Goal: Transaction & Acquisition: Purchase product/service

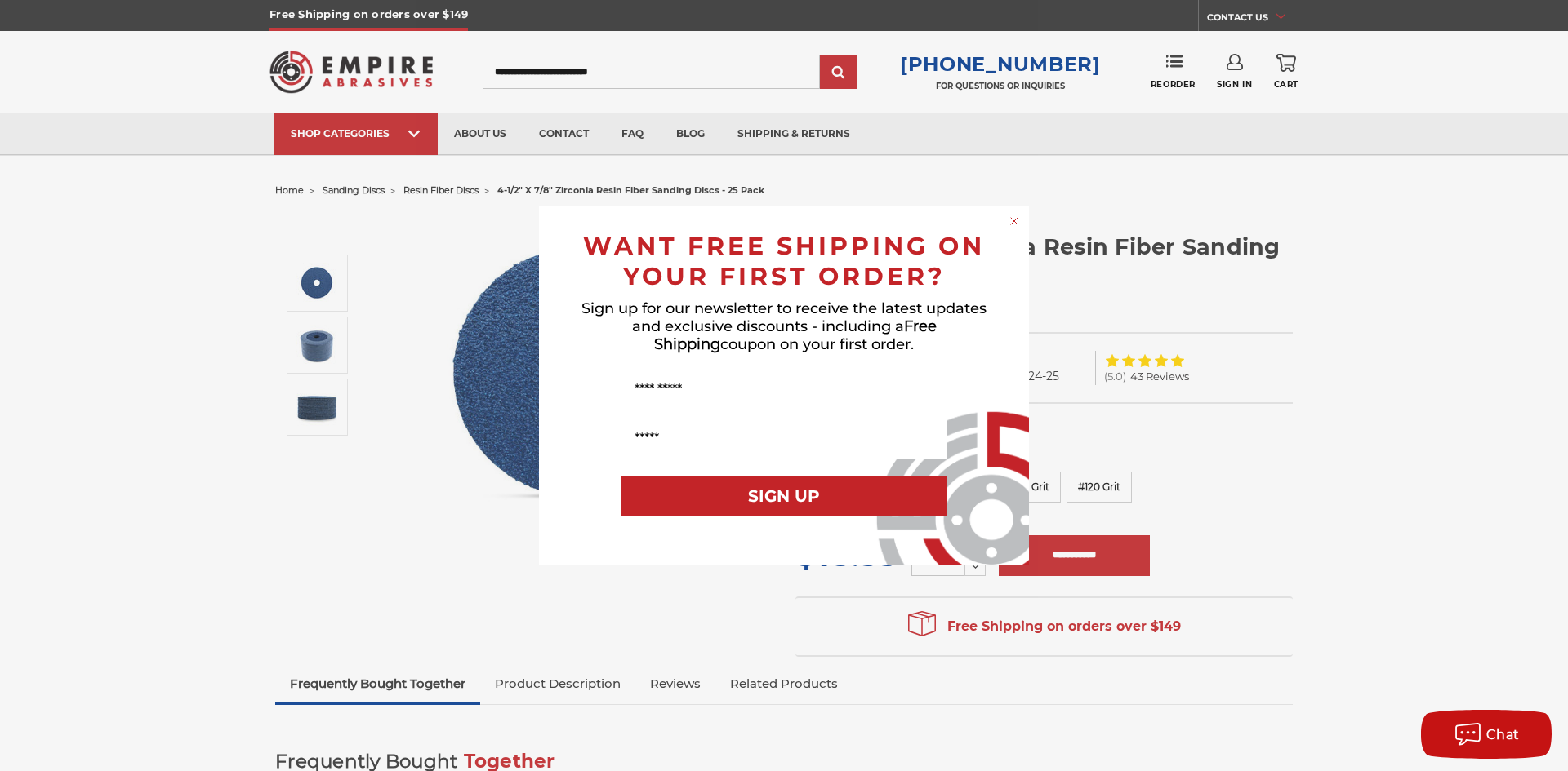
click at [380, 70] on div "Close dialog WANT FREE SHIPPING ON YOUR FIRST ORDER? Sign up for our newsletter…" at bounding box center [784, 385] width 1568 height 771
click at [1014, 224] on circle "Close dialog" at bounding box center [1014, 220] width 15 height 15
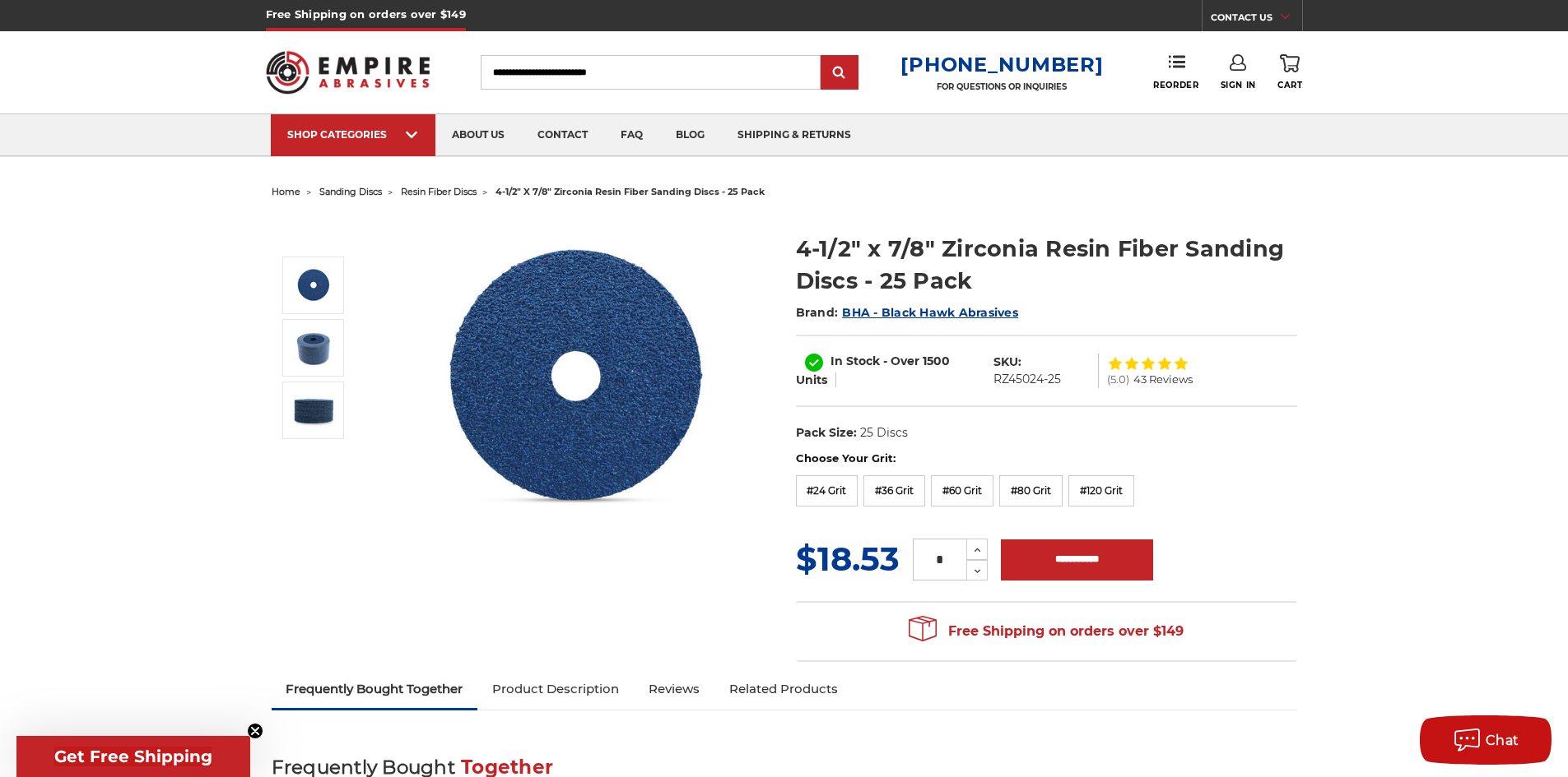
click at [405, 81] on img at bounding box center [348, 72] width 164 height 64
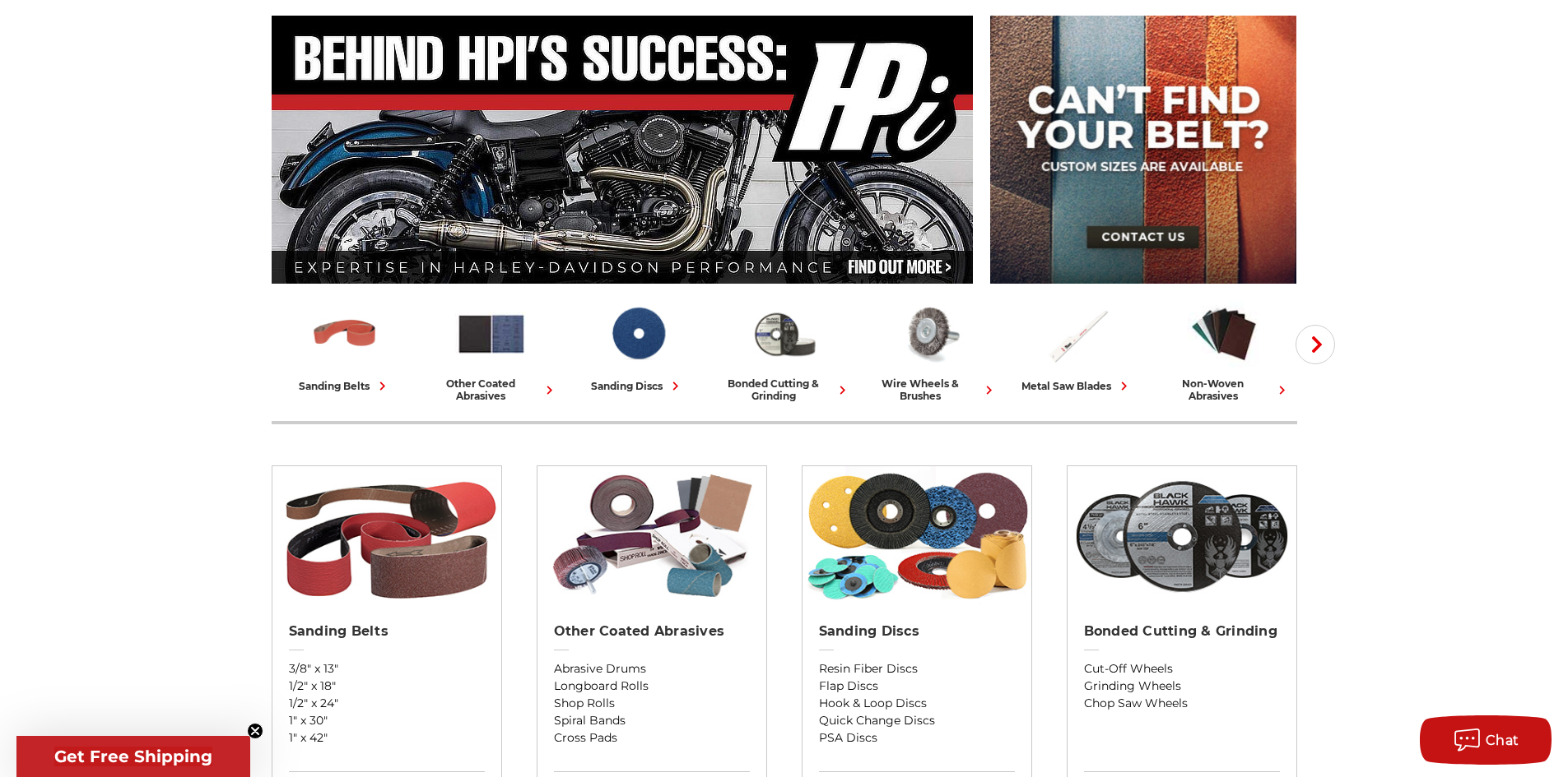
scroll to position [247, 0]
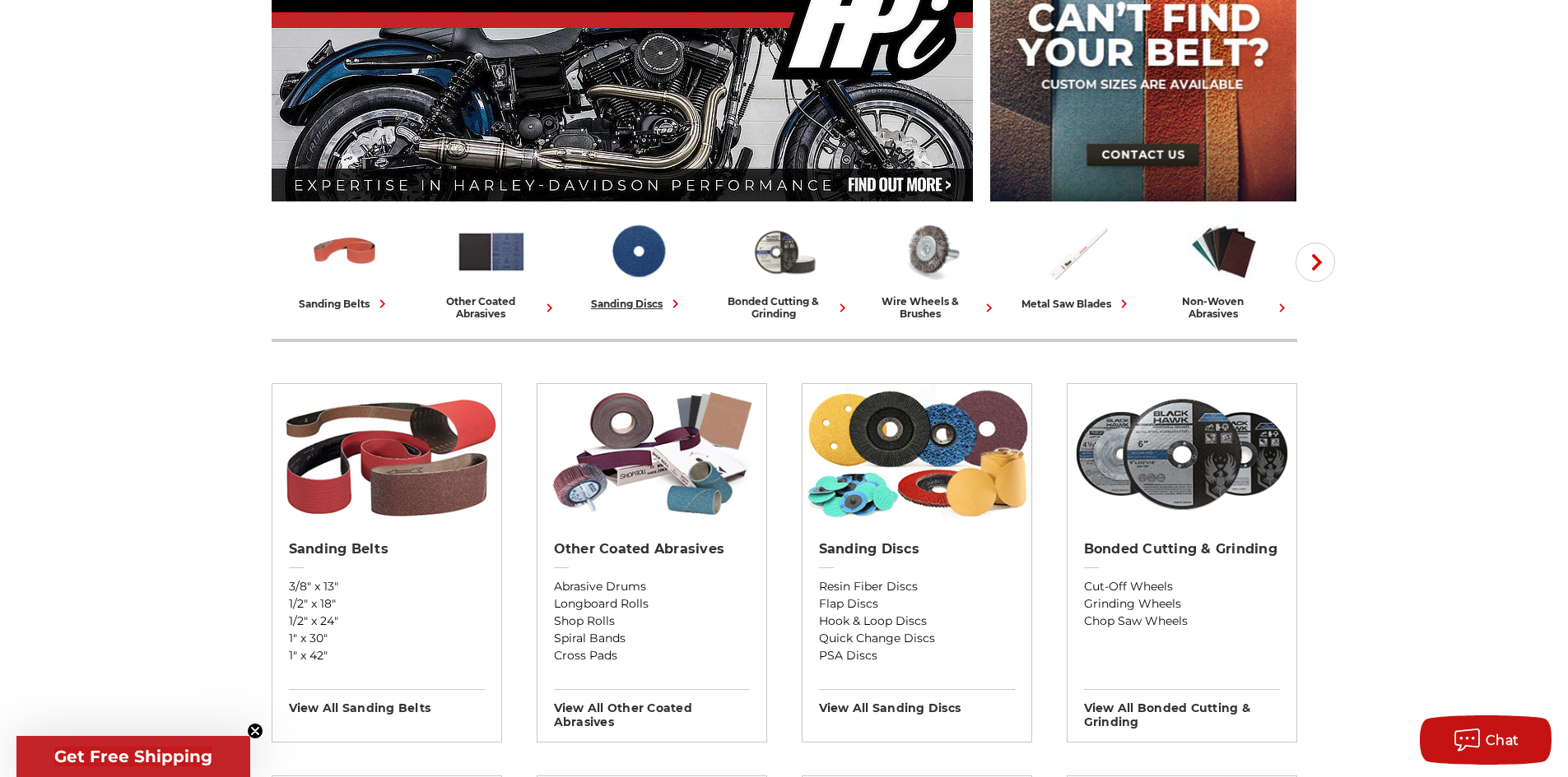
click at [626, 309] on div "sanding discs" at bounding box center [637, 304] width 93 height 17
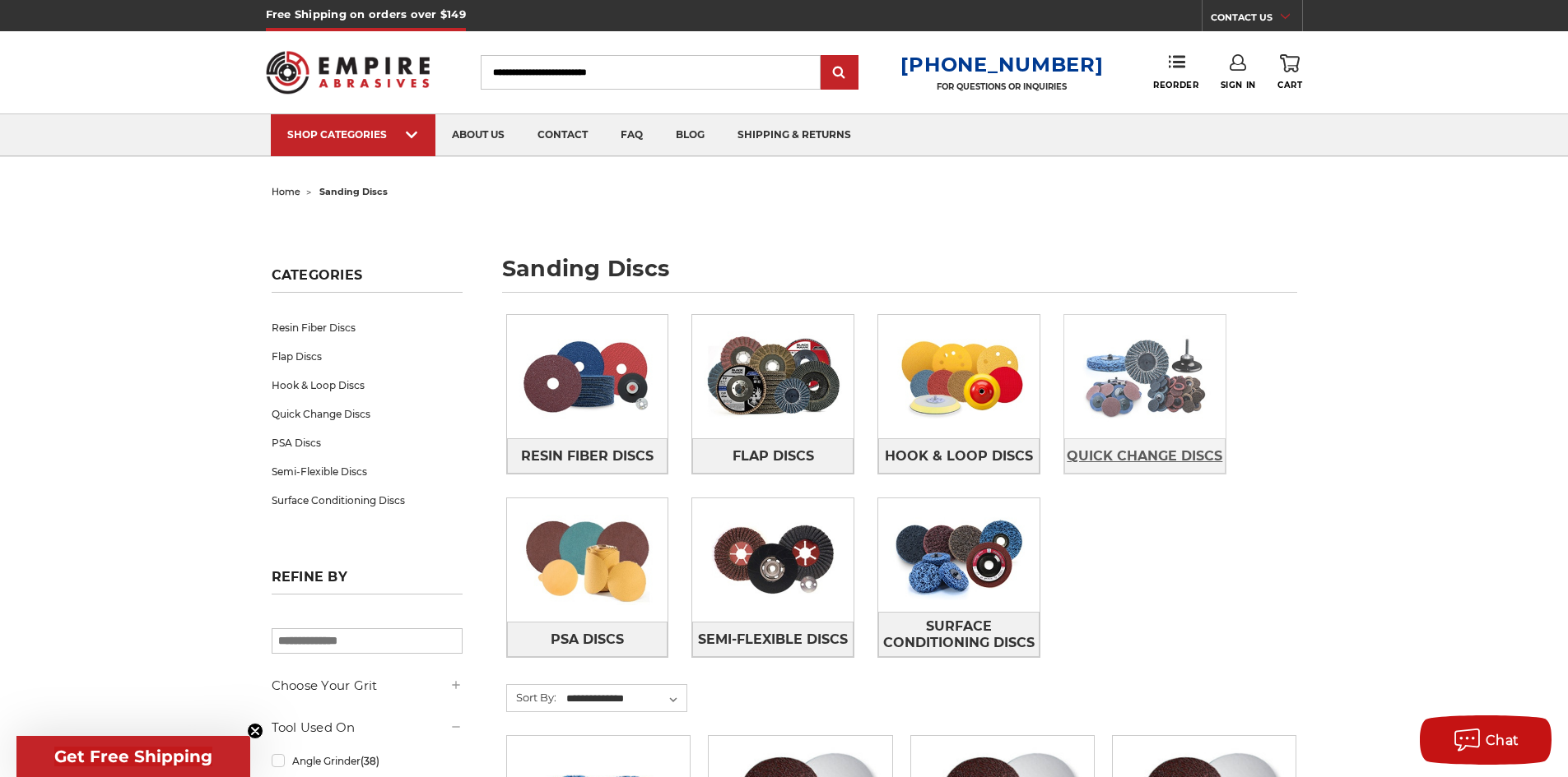
click at [1167, 455] on span "Quick Change Discs" at bounding box center [1144, 457] width 155 height 28
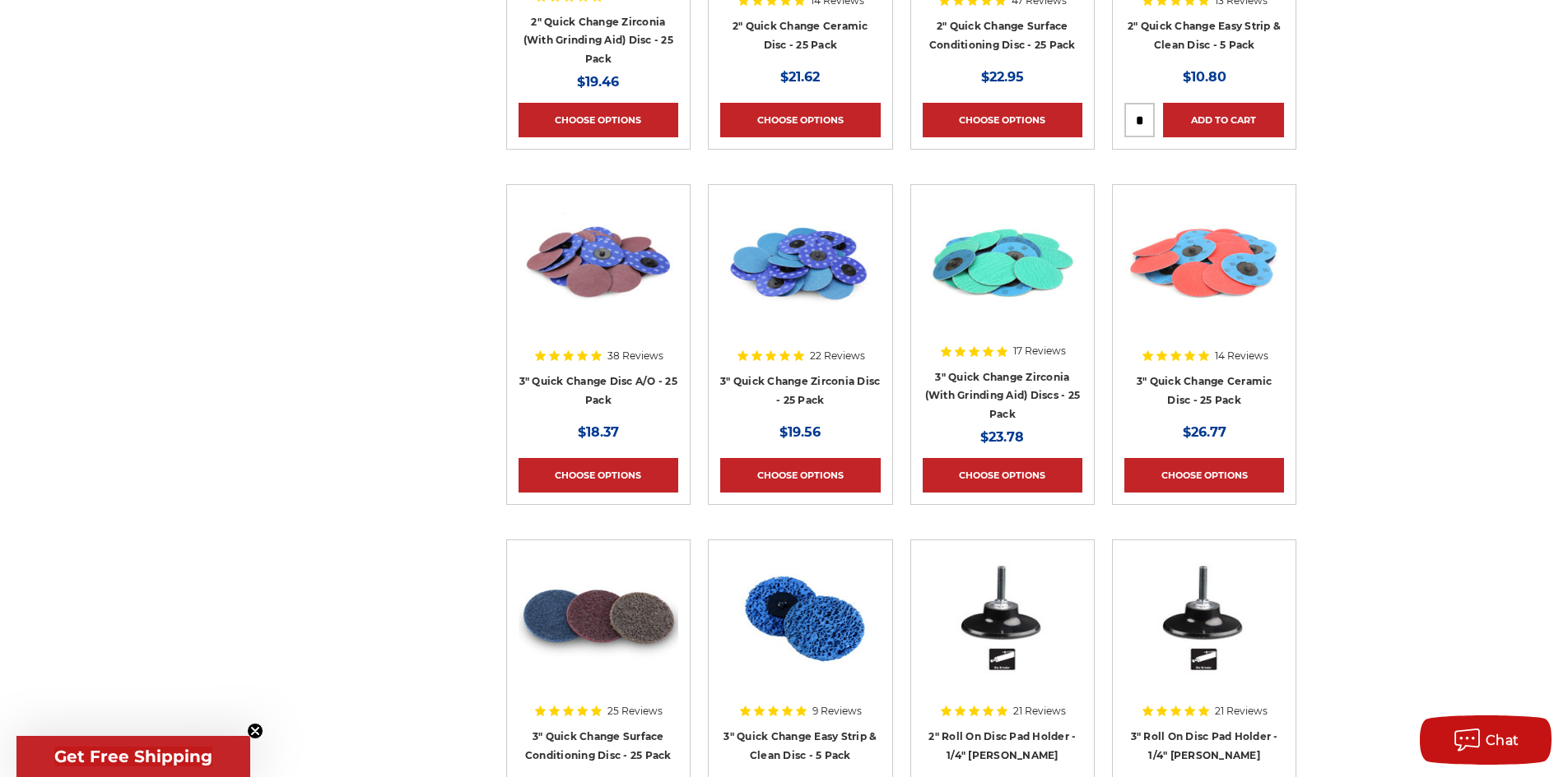
scroll to position [1646, 0]
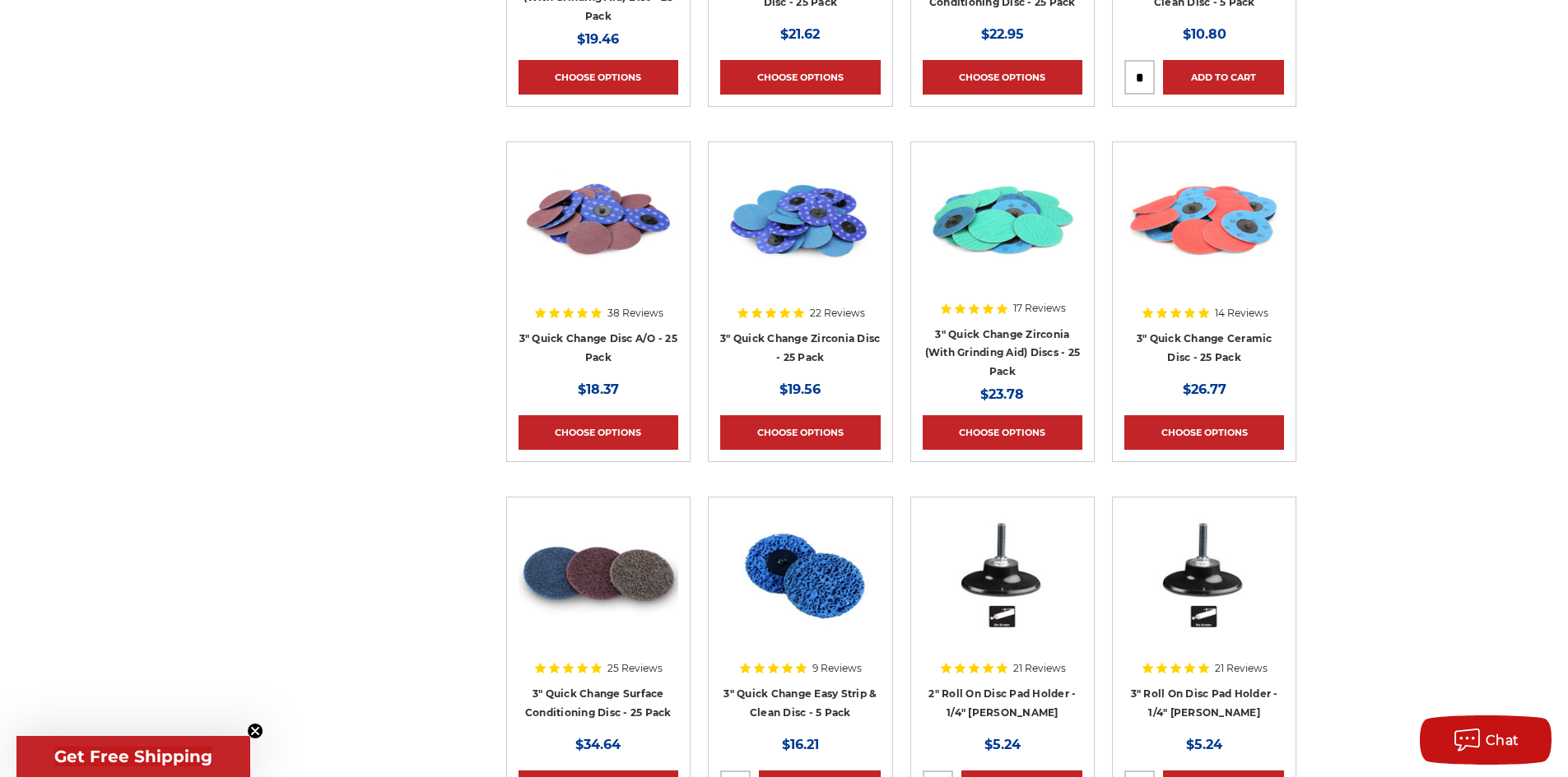
click at [792, 332] on div at bounding box center [799, 259] width 159 height 210
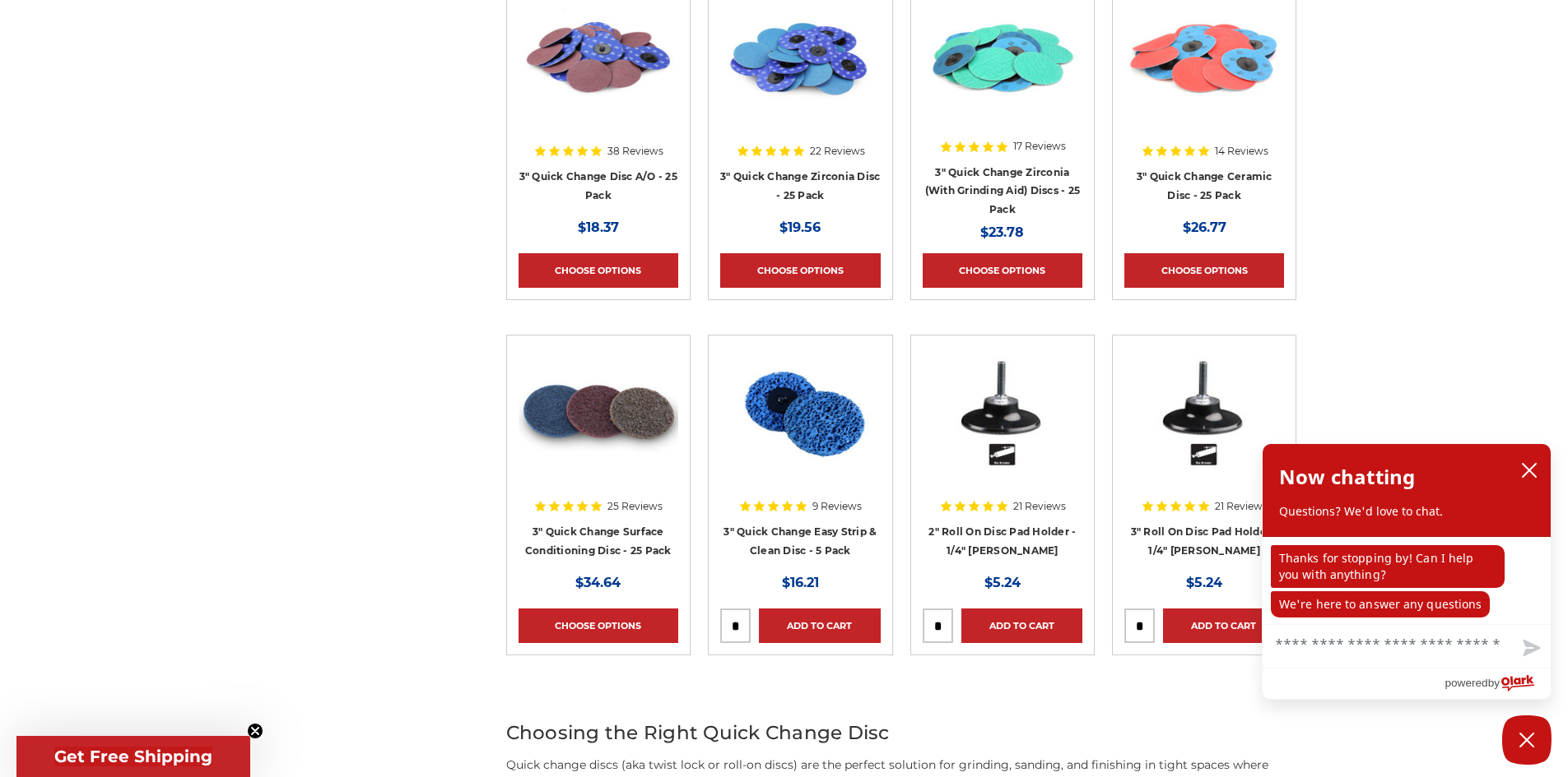
scroll to position [1810, 0]
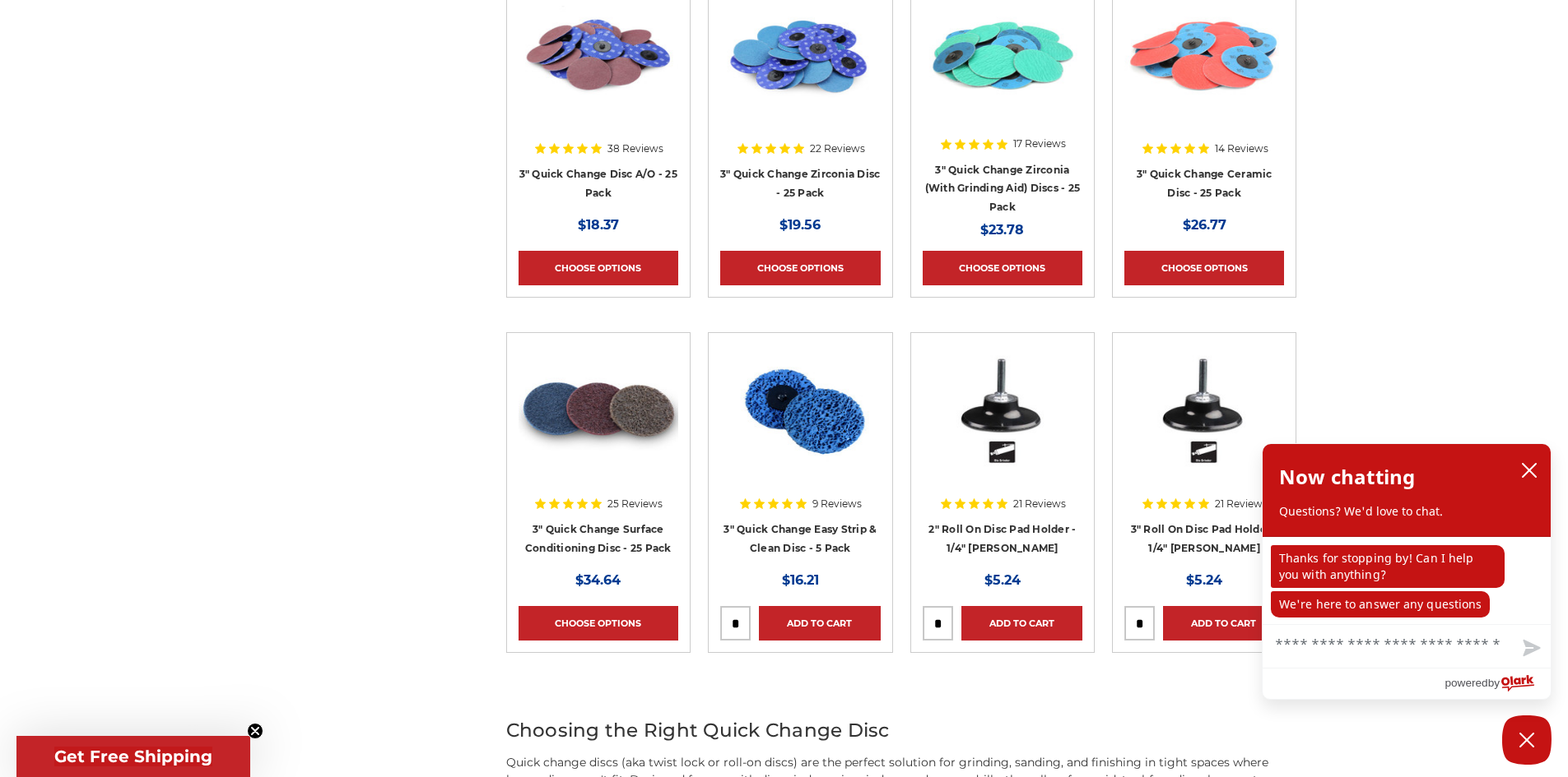
click at [599, 176] on div at bounding box center [598, 95] width 159 height 210
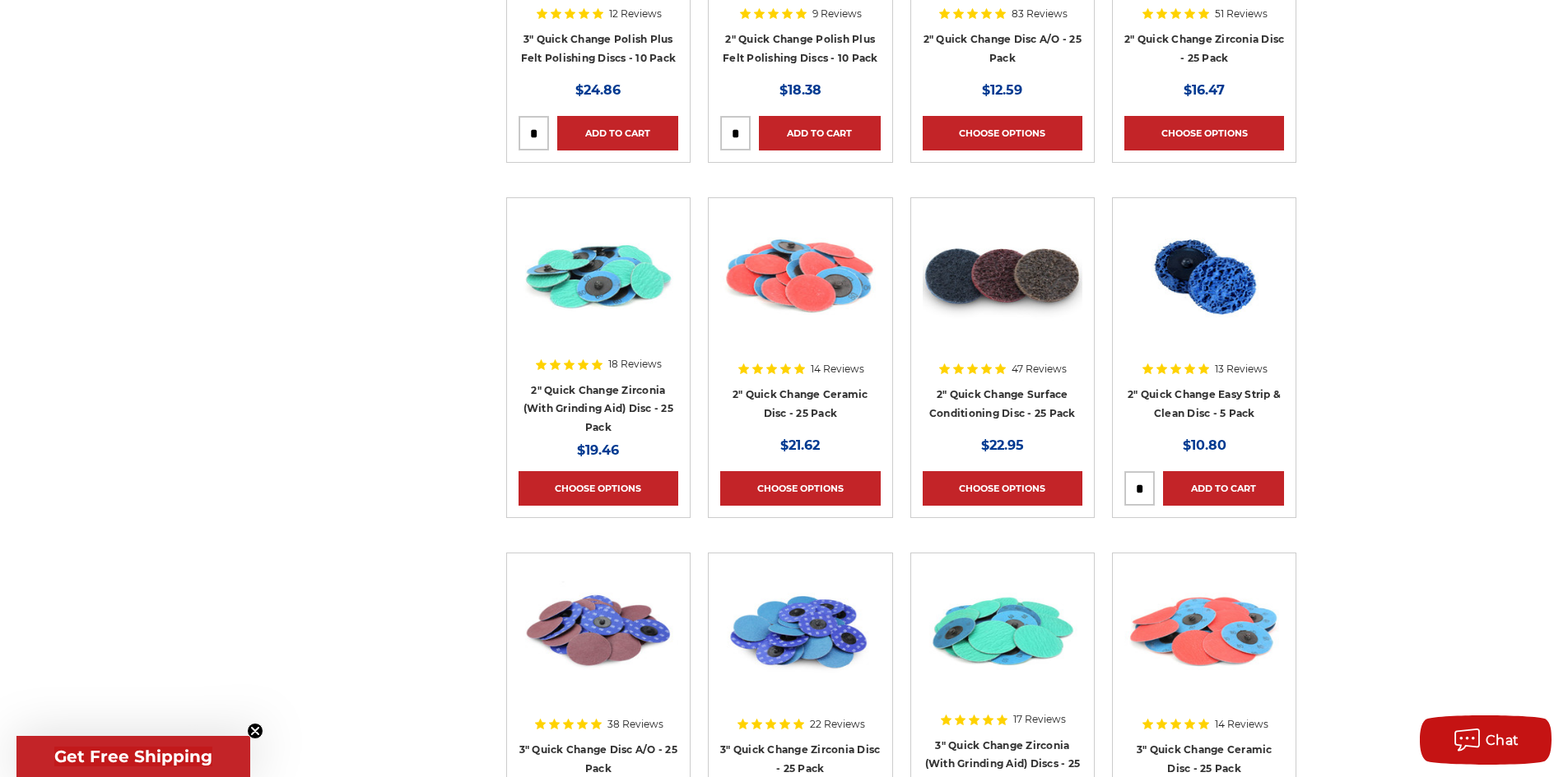
scroll to position [1563, 0]
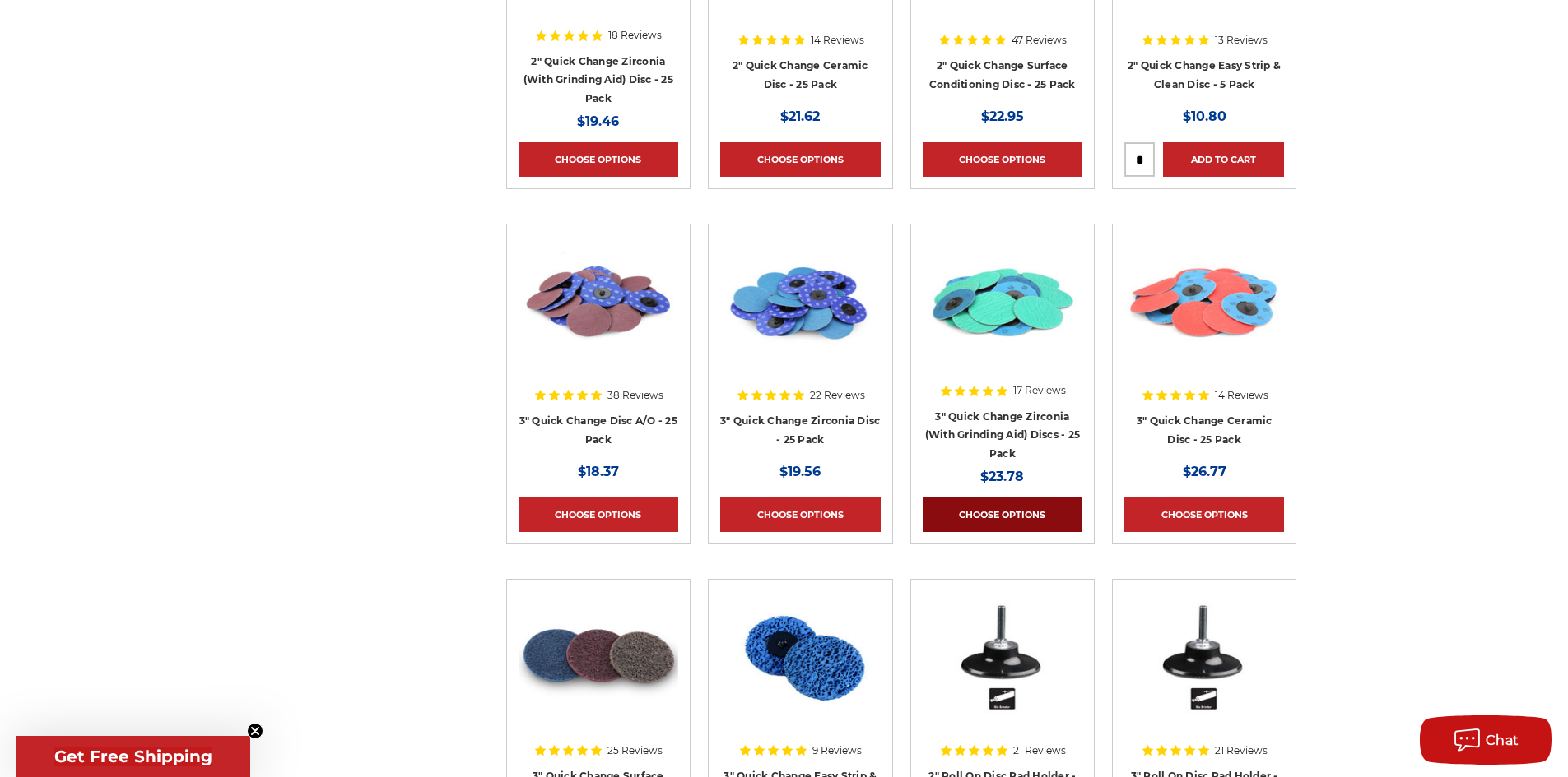
click at [1006, 509] on link "Choose Options" at bounding box center [1001, 515] width 159 height 35
